Goal: Task Accomplishment & Management: Use online tool/utility

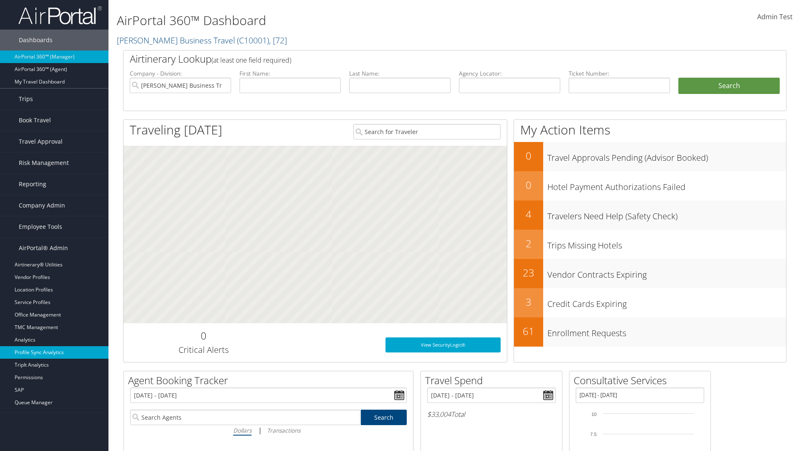
click at [54, 352] on link "Profile Sync Analytics" at bounding box center [54, 352] width 108 height 13
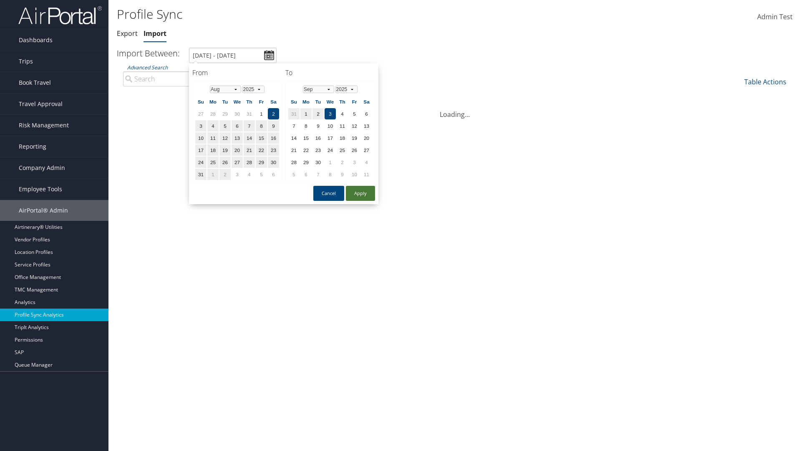
click at [360, 193] on button "Apply" at bounding box center [360, 193] width 29 height 15
type input "1/1/2024 - 7/31/2024"
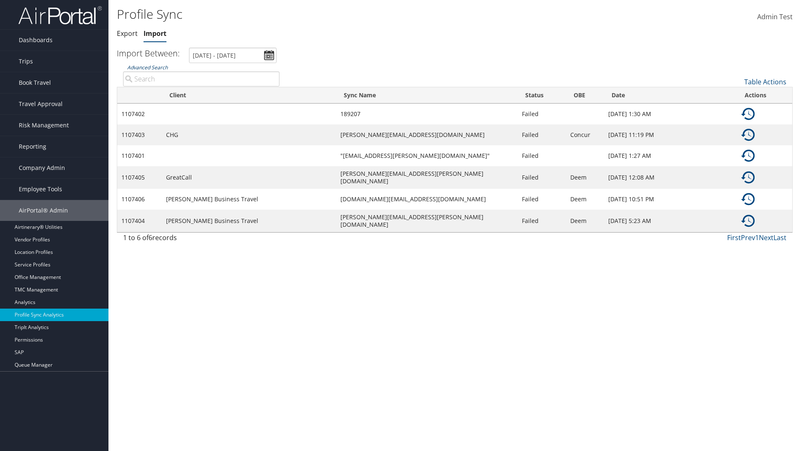
click at [147, 67] on link "Advanced Search" at bounding box center [147, 67] width 40 height 7
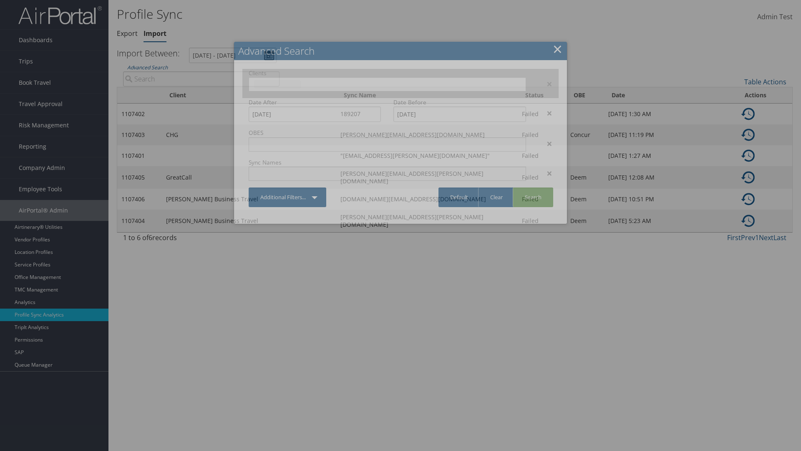
click at [301, 83] on input "text" at bounding box center [277, 84] width 47 height 8
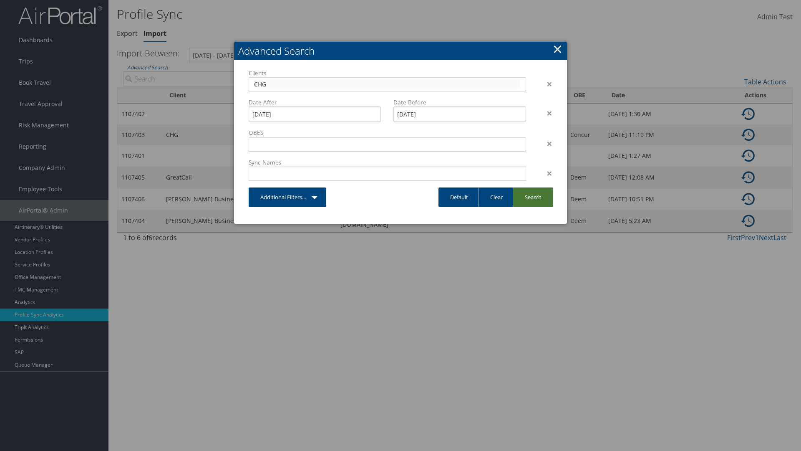
type input "CHG"
click at [533, 197] on link "Search" at bounding box center [533, 197] width 40 height 20
type input "CHG"
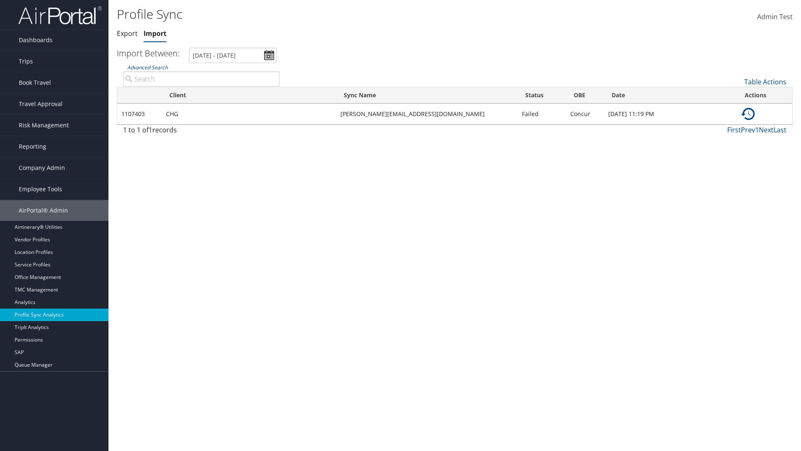
click at [147, 67] on link "Advanced Search" at bounding box center [147, 67] width 40 height 7
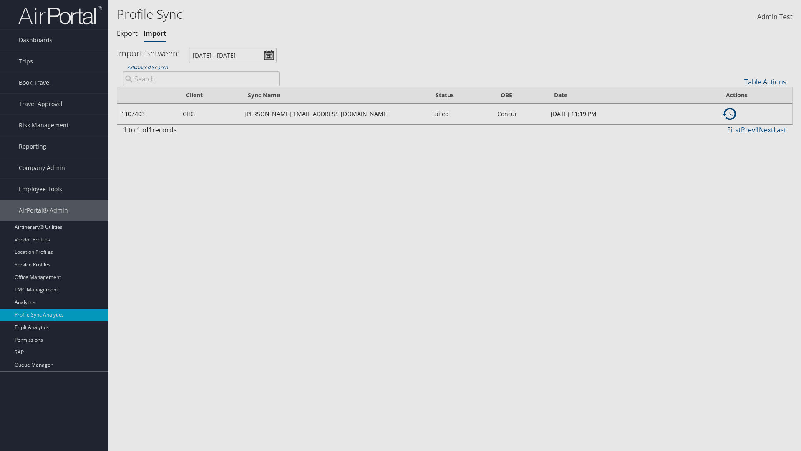
click at [0, 0] on div "×" at bounding box center [0, 0] width 0 height 0
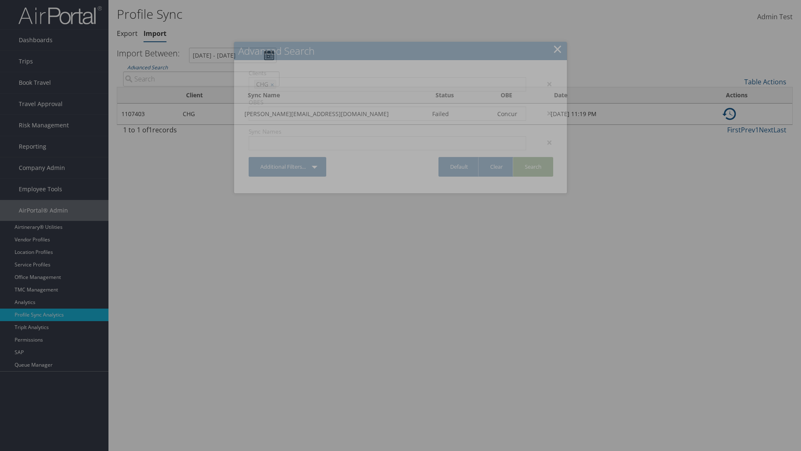
click at [533, 166] on link "Search" at bounding box center [533, 167] width 40 height 20
